Goal: Check status: Check status

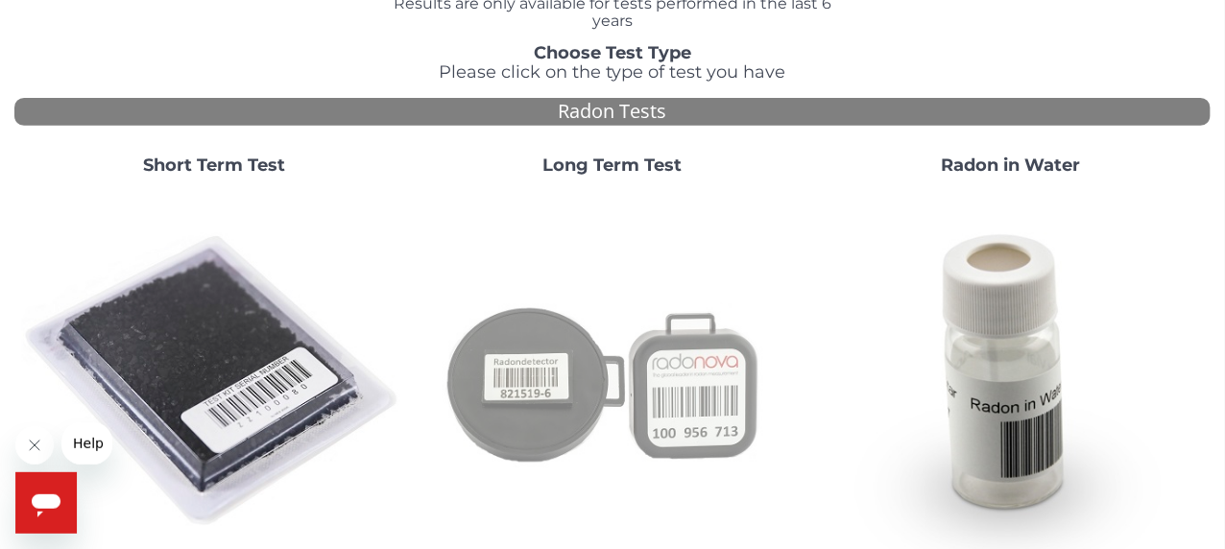
scroll to position [159, 0]
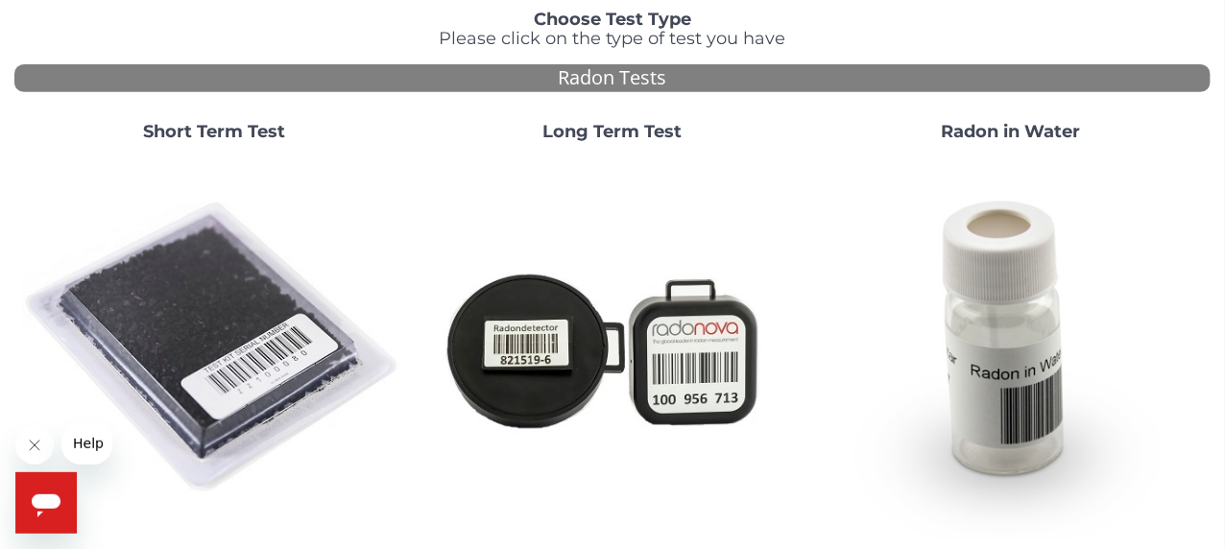
click at [232, 130] on strong "Short Term Test" at bounding box center [214, 131] width 142 height 21
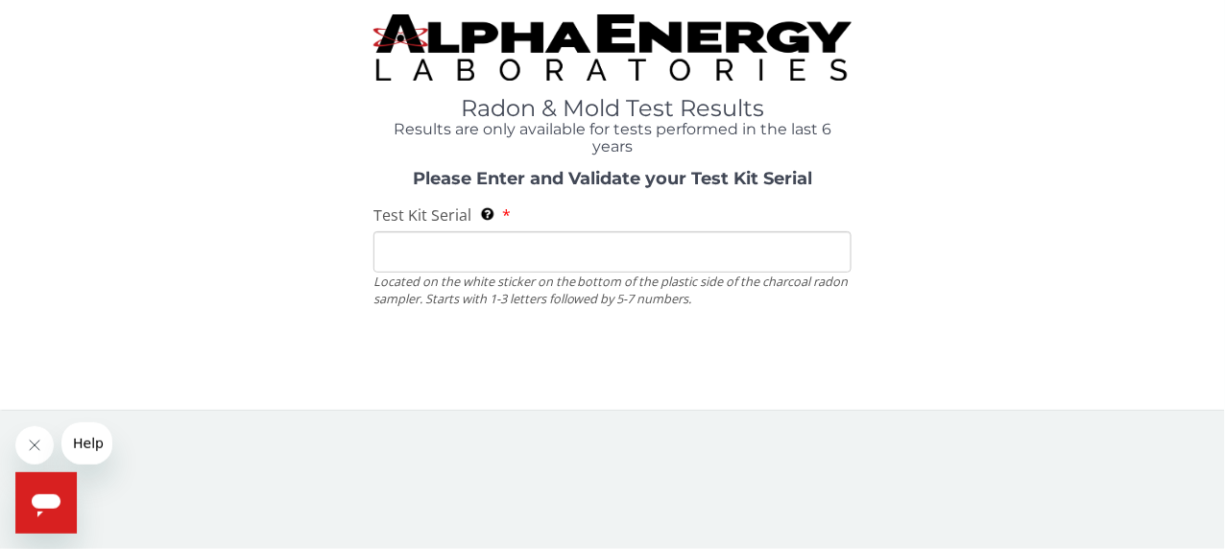
scroll to position [0, 0]
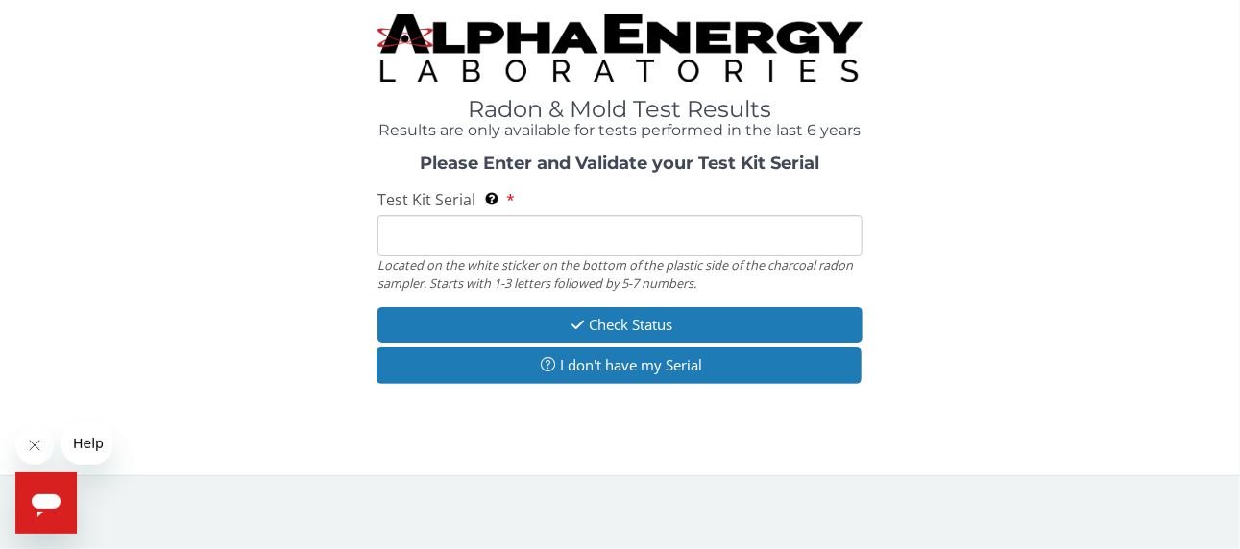
click at [469, 228] on input "Test Kit Serial Located on the white sticker on the bottom of the plastic side …" at bounding box center [619, 235] width 484 height 41
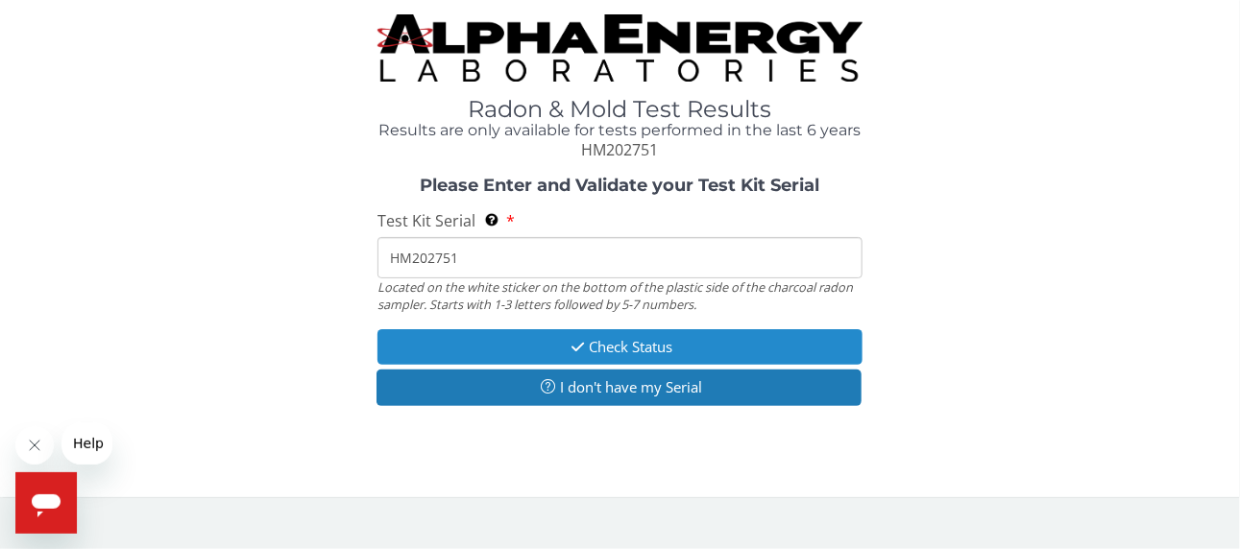
type input "HM202751"
click at [627, 339] on button "Check Status" at bounding box center [619, 347] width 484 height 36
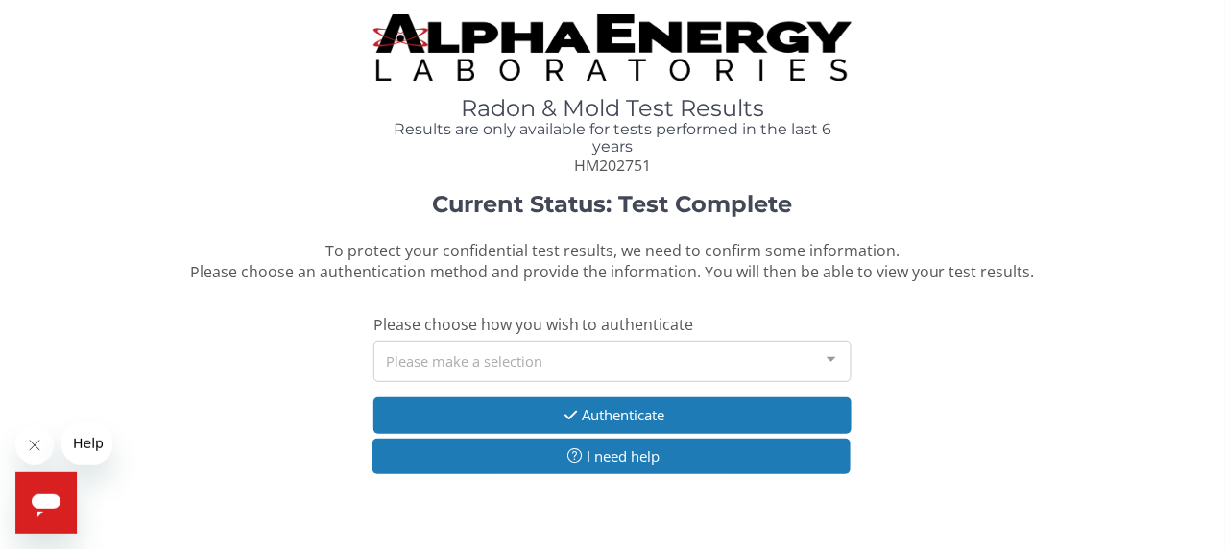
click at [828, 353] on div at bounding box center [831, 360] width 38 height 36
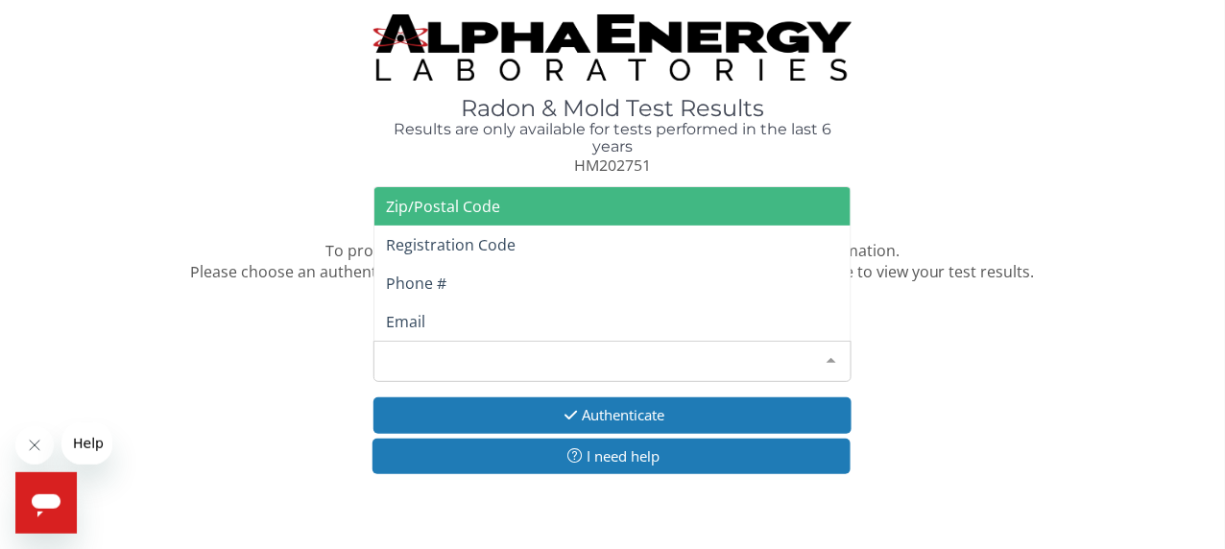
click at [520, 203] on span "Zip/Postal Code" at bounding box center [613, 206] width 476 height 38
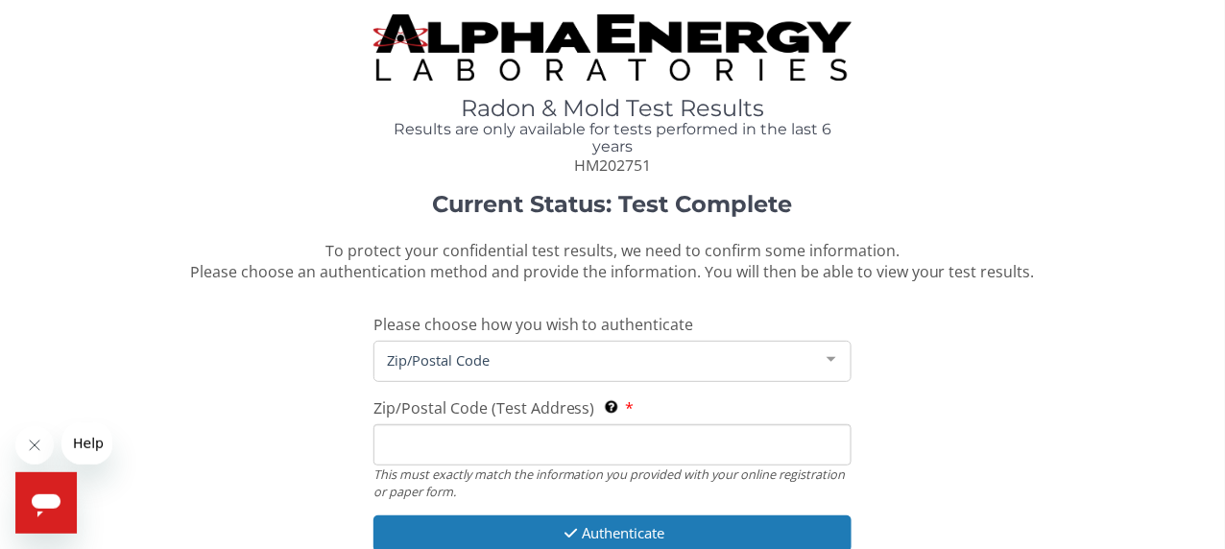
click at [409, 445] on input "Zip/Postal Code (Test Address) This must exactly match the information you prov…" at bounding box center [613, 444] width 478 height 41
type input "80012"
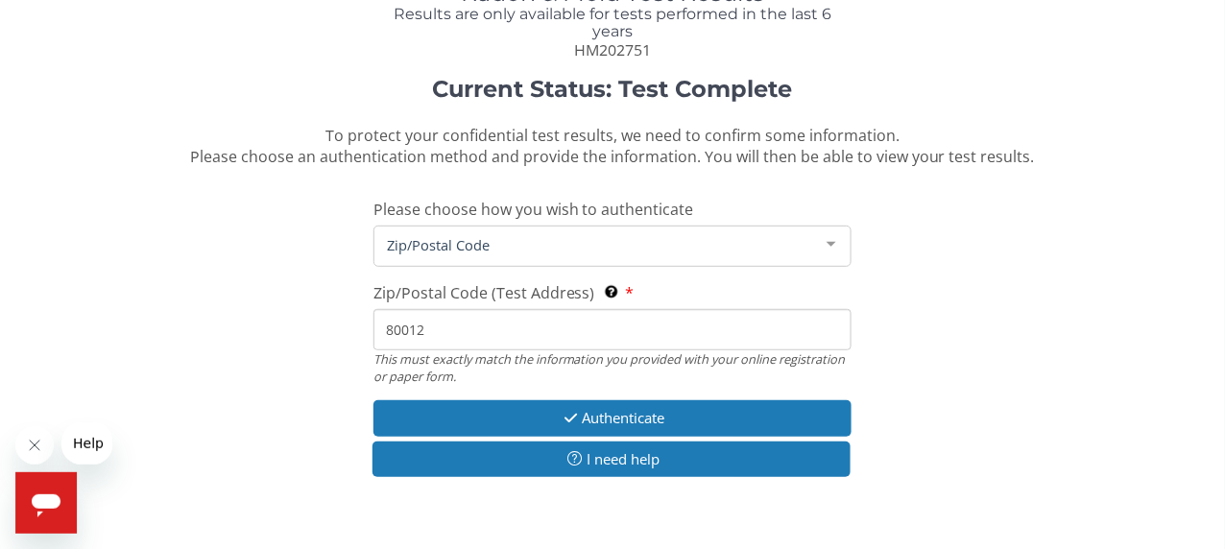
scroll to position [128, 0]
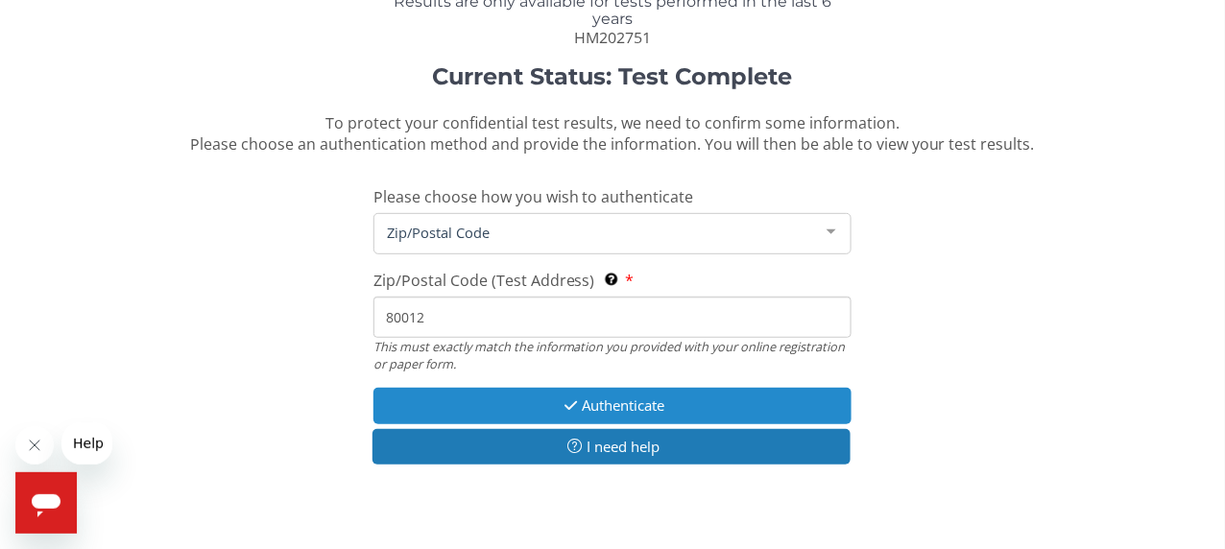
click at [682, 403] on button "Authenticate" at bounding box center [613, 406] width 478 height 36
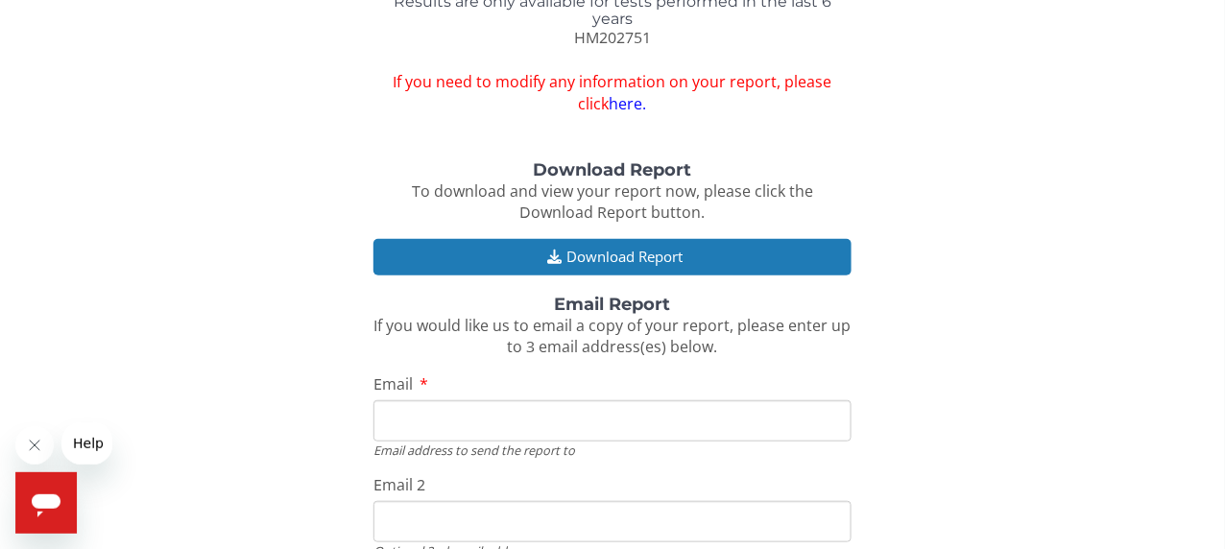
click at [454, 419] on input "Email" at bounding box center [613, 420] width 478 height 41
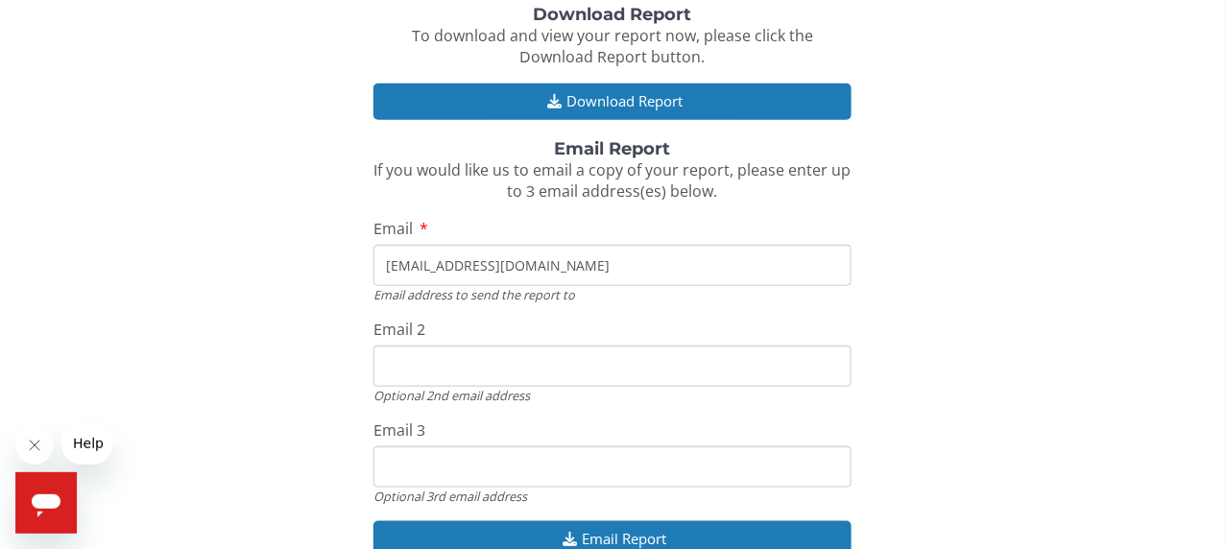
scroll to position [287, 0]
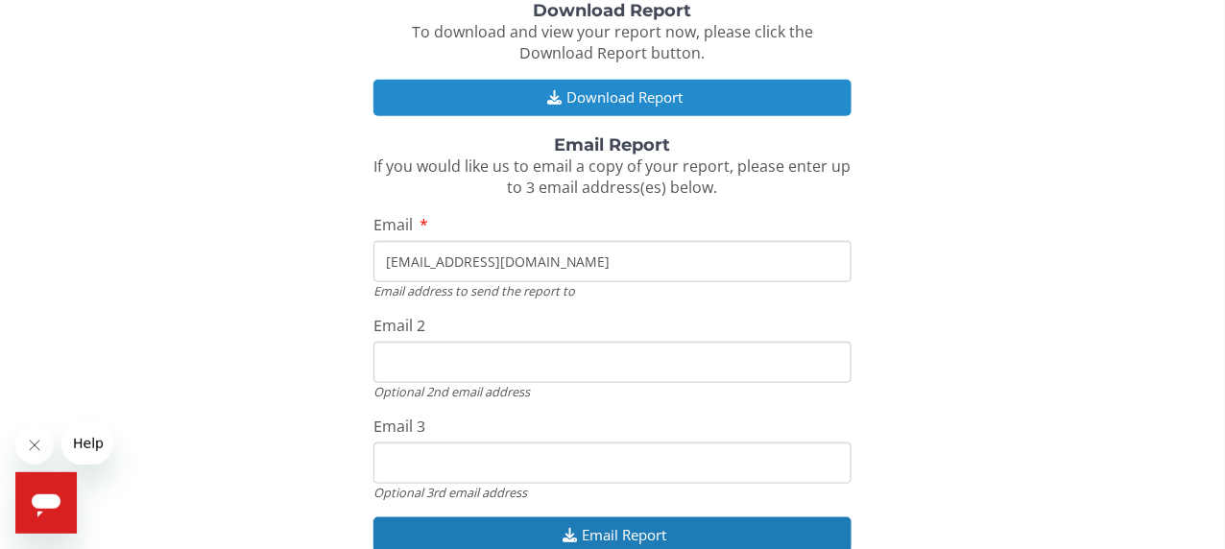
type input "[EMAIL_ADDRESS][DOMAIN_NAME]"
click at [604, 91] on button "Download Report" at bounding box center [613, 98] width 478 height 36
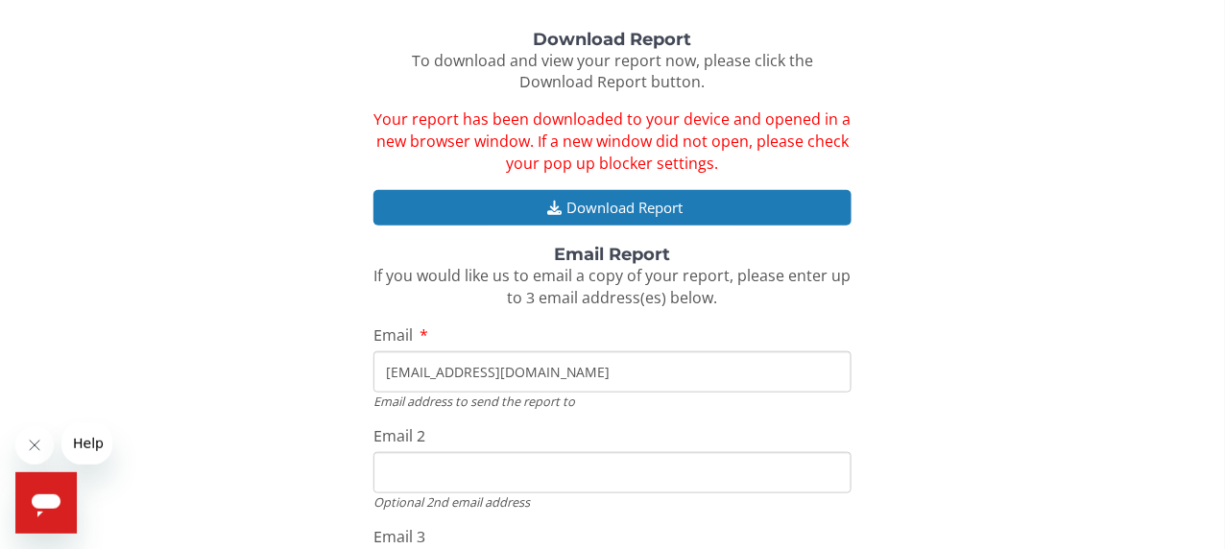
scroll to position [255, 0]
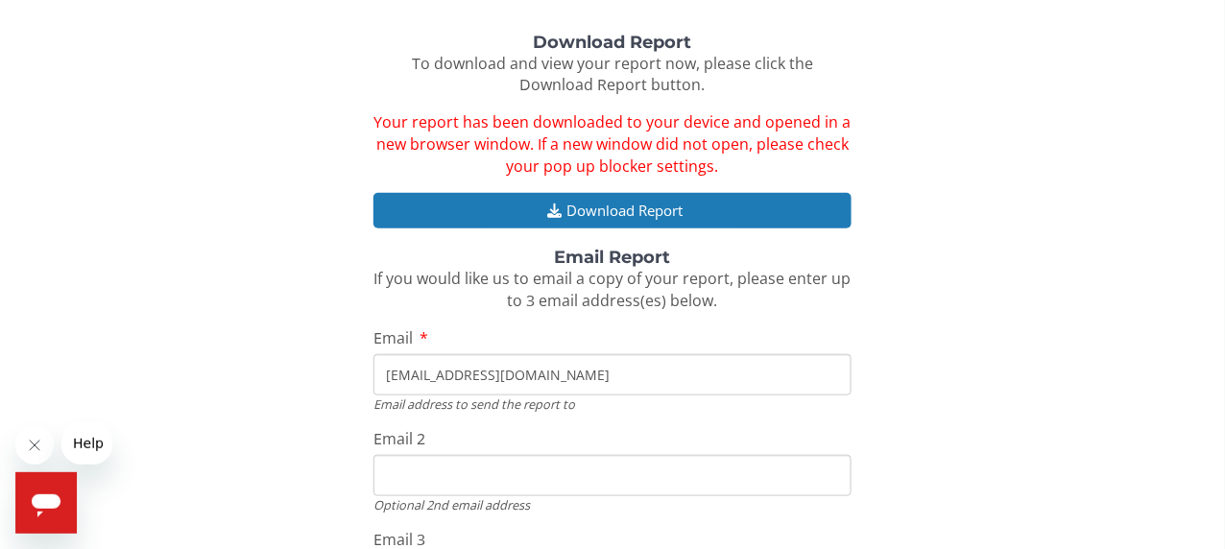
drag, startPoint x: 563, startPoint y: 368, endPoint x: 302, endPoint y: 408, distance: 264.3
click at [302, 408] on div "Download Report To download and view your report now, please click the Download…" at bounding box center [612, 360] width 1197 height 653
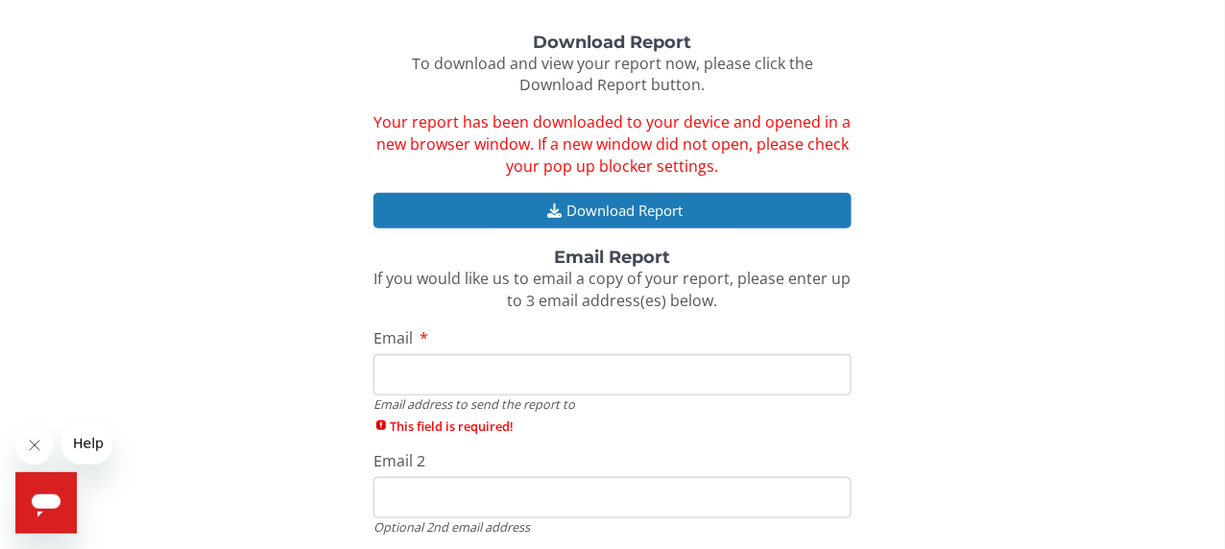
scroll to position [0, 0]
